Goal: Information Seeking & Learning: Learn about a topic

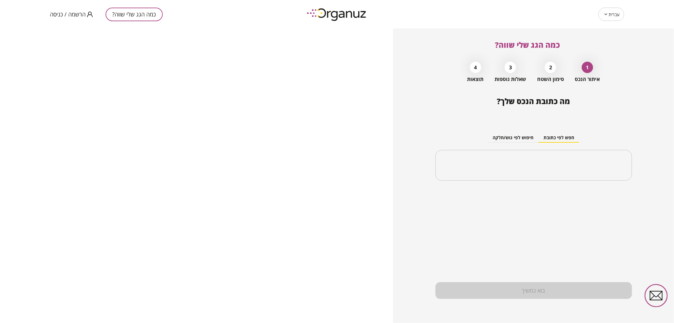
click at [80, 11] on span "הרשמה / כניסה" at bounding box center [68, 14] width 36 height 6
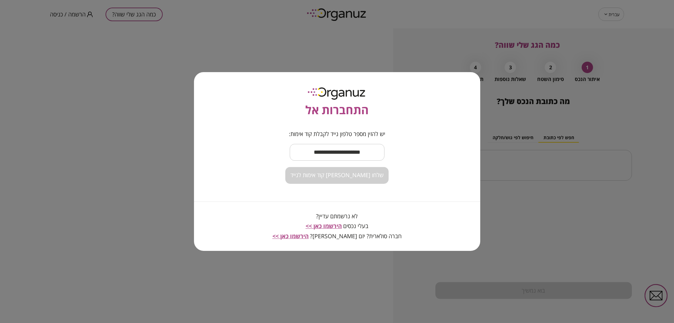
click at [346, 153] on input "text" at bounding box center [337, 152] width 95 height 19
type input "**********"
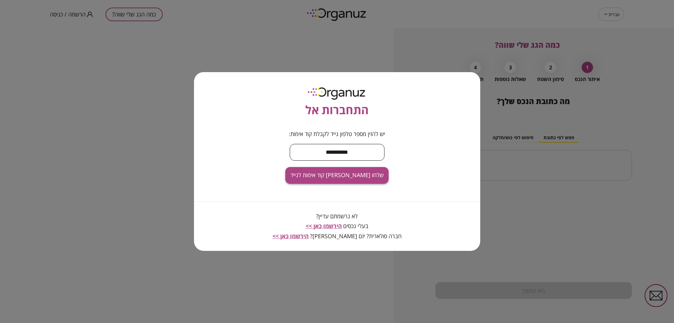
click at [352, 177] on span "שלחו [PERSON_NAME] קוד אימות לנייד" at bounding box center [336, 175] width 93 height 7
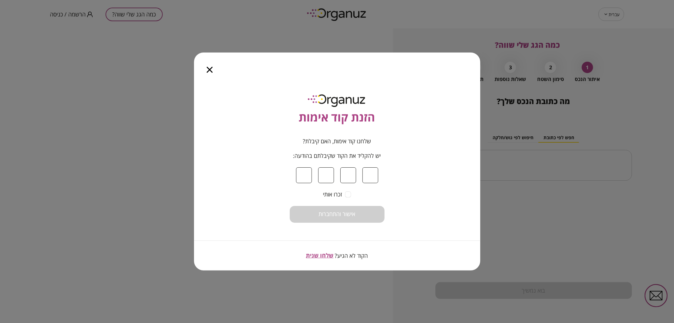
type input "*"
click at [368, 215] on button "אישור והתחברות" at bounding box center [337, 214] width 95 height 17
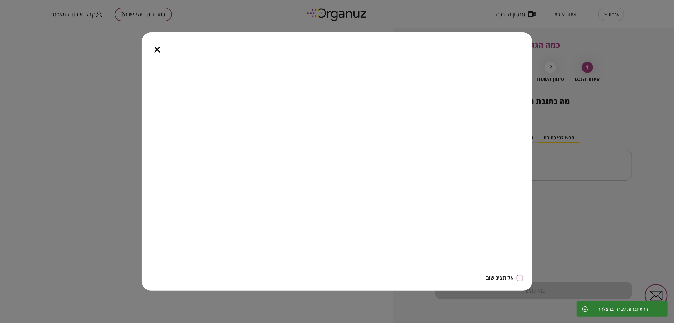
click at [155, 50] on icon "button" at bounding box center [157, 49] width 6 height 6
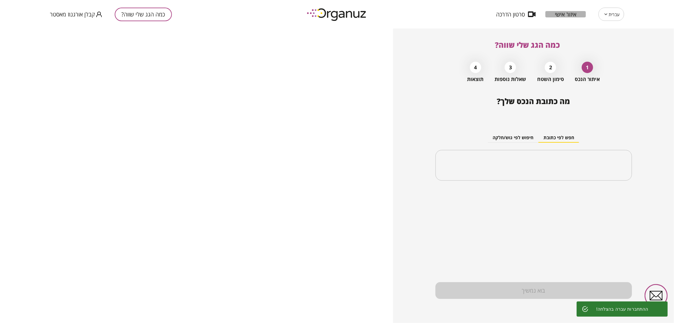
click at [574, 17] on span "איזור אישי" at bounding box center [565, 14] width 21 height 6
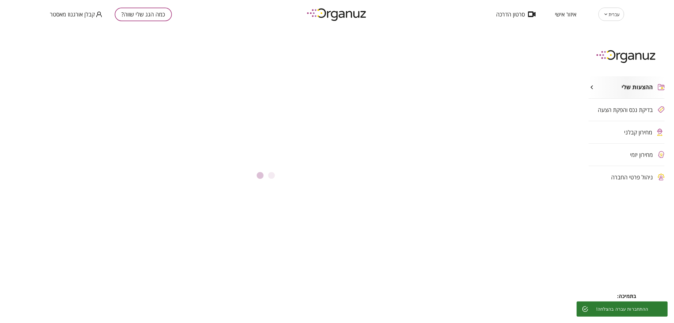
click at [646, 135] on span "מחירון קבלני" at bounding box center [638, 132] width 28 height 6
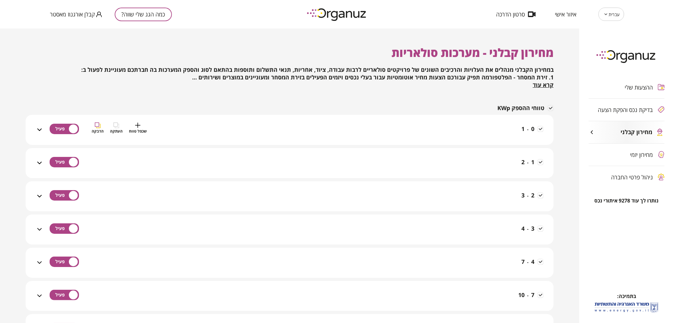
click at [511, 128] on div "0 - 1 שכפל טווח העתקה הדבקה" at bounding box center [293, 133] width 500 height 22
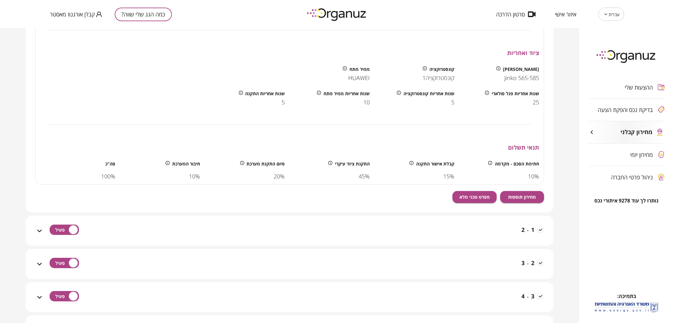
scroll to position [246, 0]
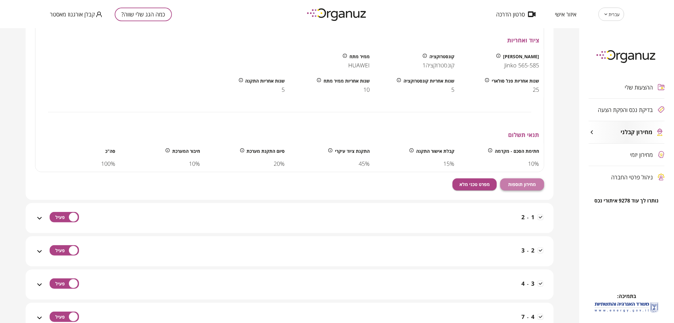
click at [530, 188] on button "מחירון תוספות" at bounding box center [522, 184] width 44 height 12
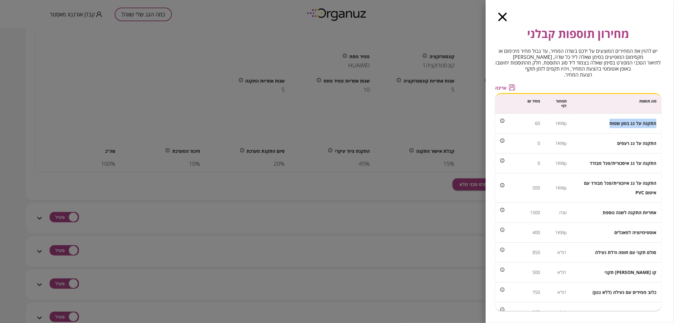
drag, startPoint x: 608, startPoint y: 124, endPoint x: 659, endPoint y: 133, distance: 52.3
click at [659, 133] on td "התקנה על גג בטון שטוח" at bounding box center [617, 123] width 90 height 20
copy span "התקנה על גג בטון שטוח"
drag, startPoint x: 617, startPoint y: 143, endPoint x: 662, endPoint y: 143, distance: 44.6
click at [662, 143] on div "מחירון תוספות קבלני יש להזין את המחירים המוצעים על ידכם בשדה המחיר, עד גבול מחי…" at bounding box center [580, 161] width 188 height 323
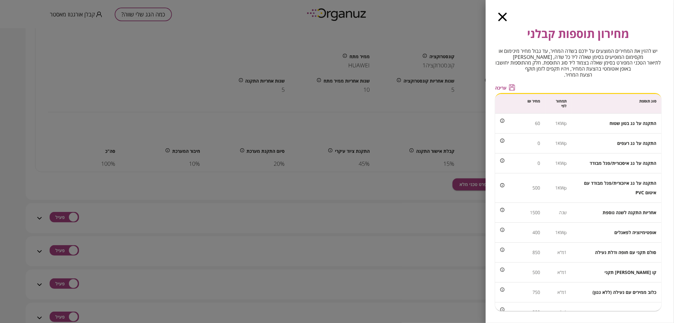
click at [656, 143] on td "התקנה על גג רעפים" at bounding box center [617, 143] width 90 height 20
drag, startPoint x: 617, startPoint y: 142, endPoint x: 655, endPoint y: 145, distance: 38.0
click at [655, 145] on td "התקנה על גג רעפים" at bounding box center [617, 143] width 90 height 20
click at [656, 143] on span "התקנה על גג רעפים" at bounding box center [636, 143] width 39 height 6
drag, startPoint x: 656, startPoint y: 143, endPoint x: 616, endPoint y: 137, distance: 40.8
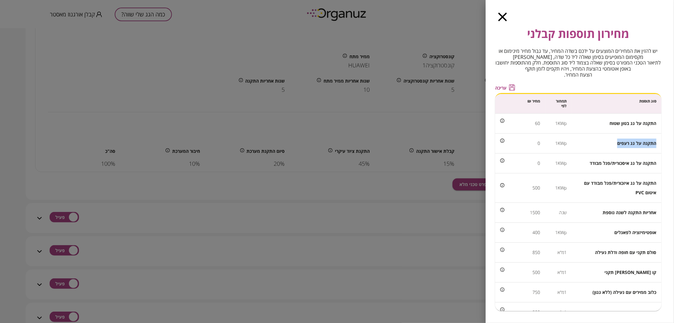
click at [616, 137] on td "התקנה על גג רעפים" at bounding box center [617, 143] width 90 height 20
copy span "התקנה על גג רעפים"
drag, startPoint x: 659, startPoint y: 183, endPoint x: 608, endPoint y: 182, distance: 50.9
click at [615, 195] on td "התקנה על גג איזכורית/פנל מבודד עם איטום PVC" at bounding box center [617, 187] width 90 height 29
click at [589, 169] on td "התקנה על גג איסכורית/פנל מבודד" at bounding box center [617, 163] width 90 height 20
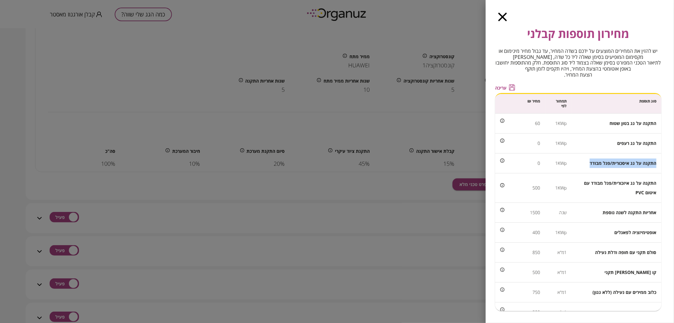
drag, startPoint x: 591, startPoint y: 163, endPoint x: 656, endPoint y: 164, distance: 64.8
click at [656, 164] on span "התקנה על גג איסכורית/פנל מבודד" at bounding box center [623, 163] width 67 height 6
copy span "התקנה על גג איסכורית/פנל מבודד"
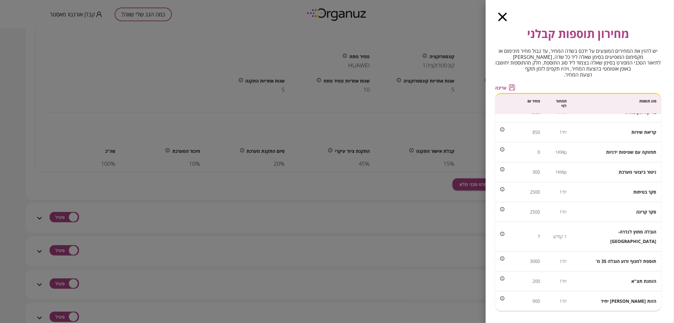
scroll to position [299, 0]
click at [500, 17] on icon "button" at bounding box center [502, 17] width 9 height 9
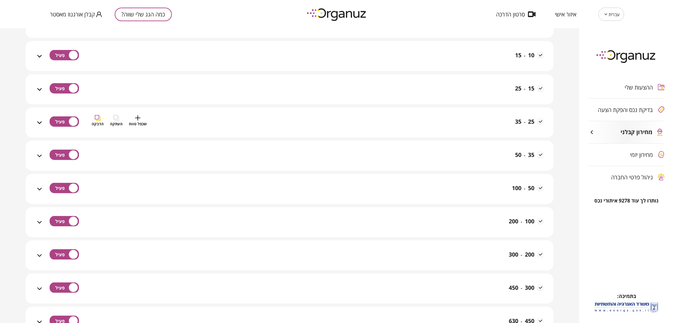
scroll to position [542, 0]
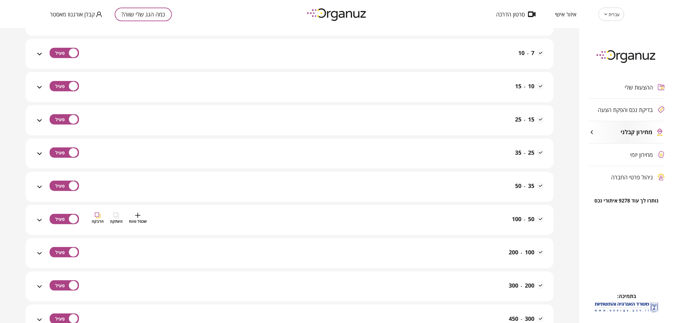
click at [524, 220] on span "-" at bounding box center [525, 219] width 2 height 6
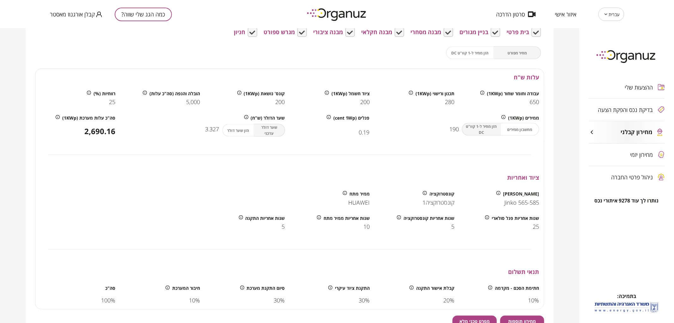
scroll to position [893, 0]
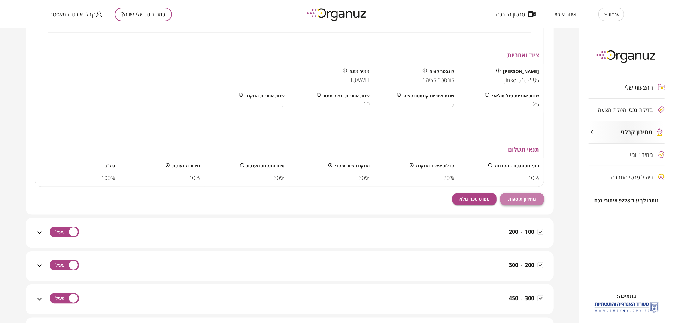
click at [521, 195] on button "מחירון תוספות" at bounding box center [522, 199] width 44 height 12
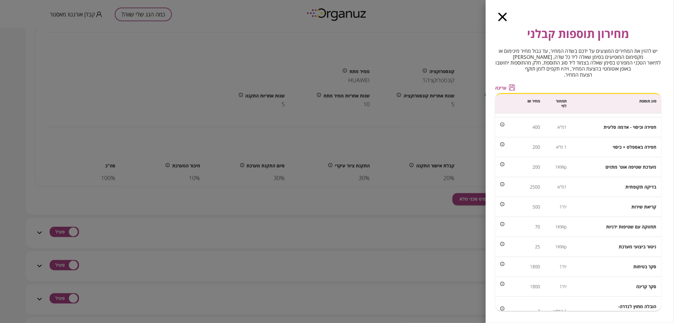
scroll to position [246, 0]
click at [615, 203] on span "תחזוקה עם שטיפות ידניות" at bounding box center [631, 206] width 50 height 6
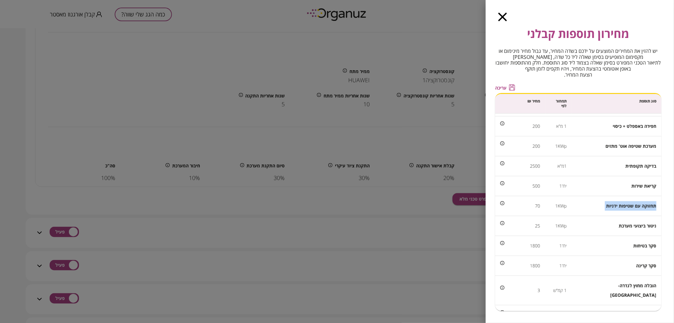
click at [615, 203] on span "תחזוקה עם שטיפות ידניות" at bounding box center [631, 206] width 50 height 6
copy span "תחזוקה עם שטיפות ידניות"
click at [599, 206] on td "תחזוקה עם שטיפות ידניות" at bounding box center [617, 206] width 90 height 20
drag, startPoint x: 607, startPoint y: 204, endPoint x: 655, endPoint y: 207, distance: 48.1
click at [655, 207] on span "תחזוקה עם שטיפות ידניות" at bounding box center [631, 206] width 50 height 6
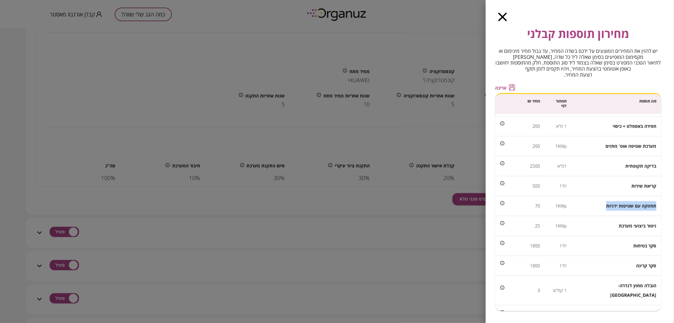
copy span "תחזוקה עם שטיפות ידניות"
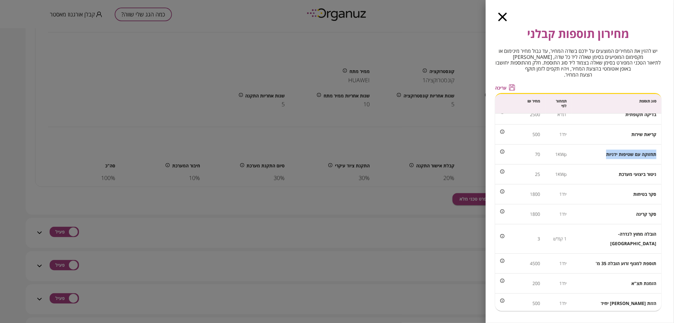
scroll to position [316, 0]
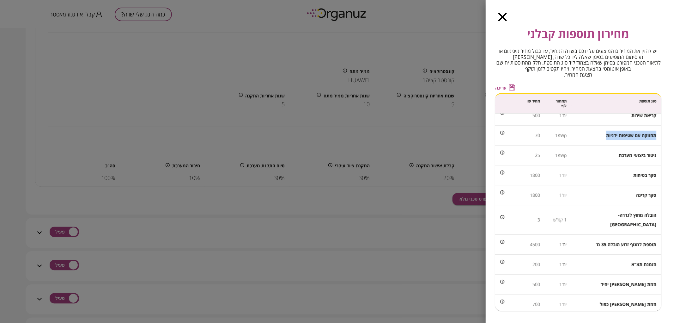
click at [501, 15] on icon "button" at bounding box center [502, 17] width 9 height 9
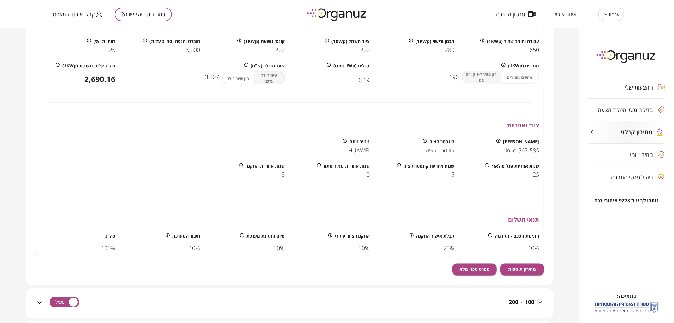
scroll to position [788, 0]
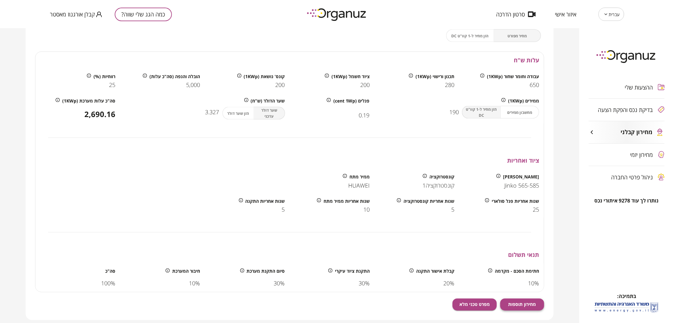
click at [539, 306] on button "מחירון תוספות" at bounding box center [522, 304] width 44 height 12
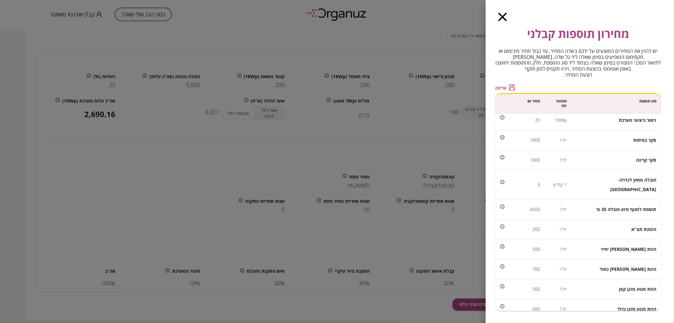
scroll to position [440, 0]
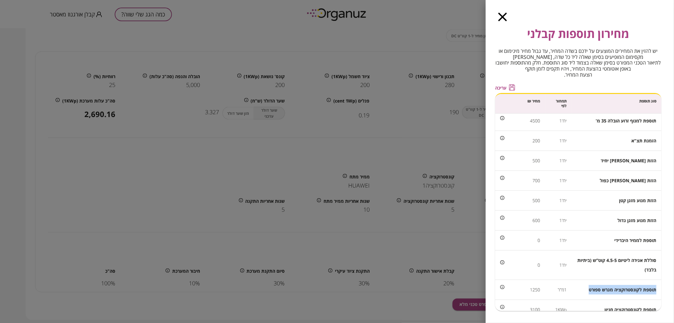
drag, startPoint x: 657, startPoint y: 279, endPoint x: 588, endPoint y: 288, distance: 69.5
click at [588, 288] on td "תוספת לקונסטרוקציה מגרש ספורט" at bounding box center [617, 290] width 90 height 20
copy span "תוספת לקונסטרוקציה מגרש ספורט"
drag, startPoint x: 604, startPoint y: 302, endPoint x: 659, endPoint y: 304, distance: 55.3
click at [659, 304] on td "תוספת לקונסטרוקציה חניון" at bounding box center [617, 310] width 90 height 20
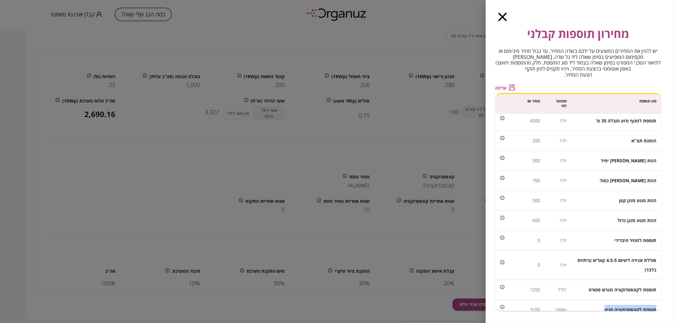
copy span "תוספת לקונסטרוקציה חניון"
